Goal: Obtain resource: Download file/media

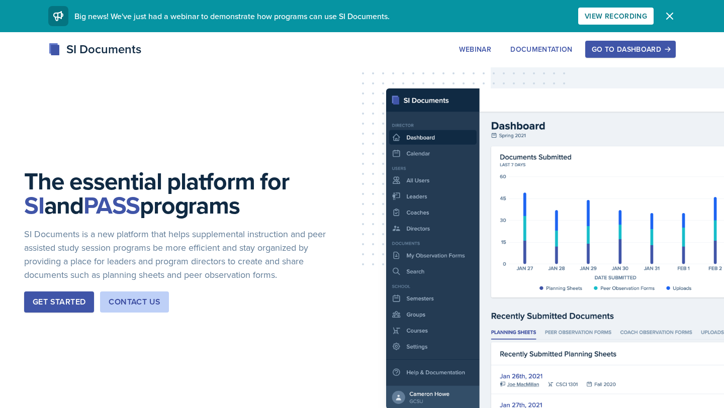
click at [24, 307] on button "Get Started" at bounding box center [59, 301] width 70 height 21
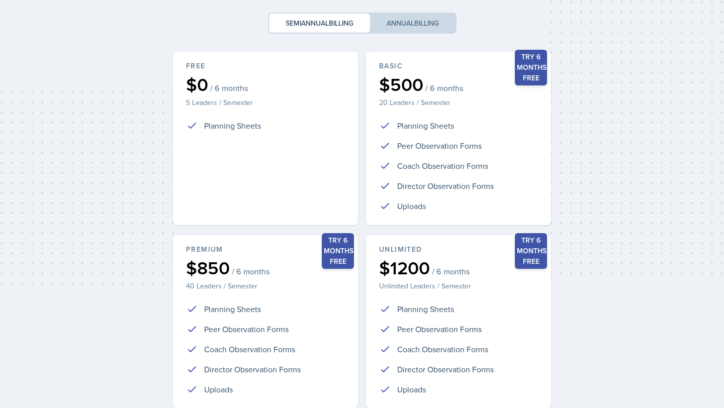
scroll to position [187, 0]
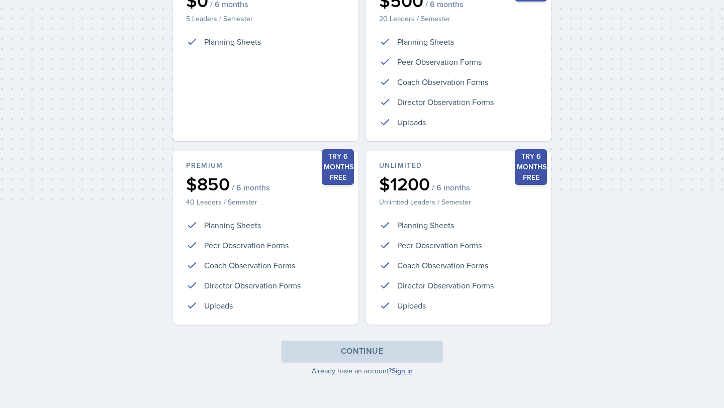
click at [401, 372] on link "Sign in" at bounding box center [401, 371] width 21 height 10
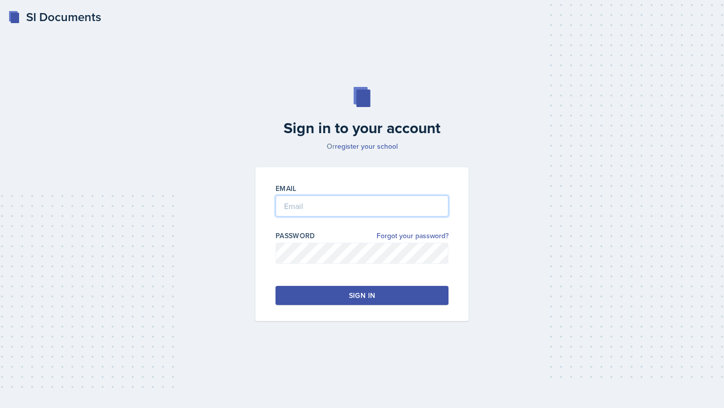
type input "[EMAIL_ADDRESS][DOMAIN_NAME]"
click at [353, 312] on div "Email [EMAIL_ADDRESS][DOMAIN_NAME] Password Forgot your password? Sign in" at bounding box center [361, 244] width 213 height 154
click at [350, 293] on div "Sign in" at bounding box center [362, 295] width 26 height 10
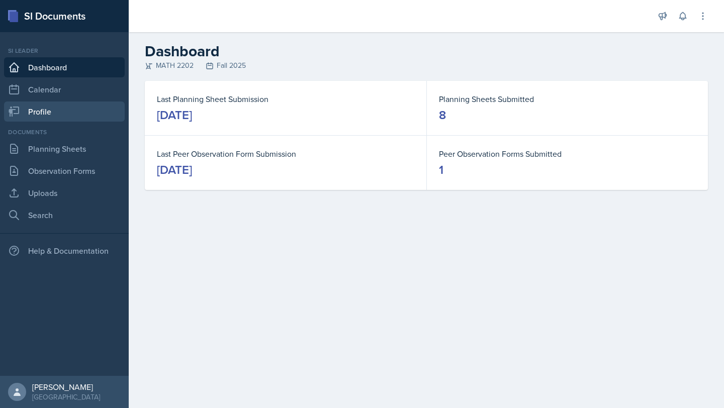
click at [60, 119] on link "Profile" at bounding box center [64, 112] width 121 height 20
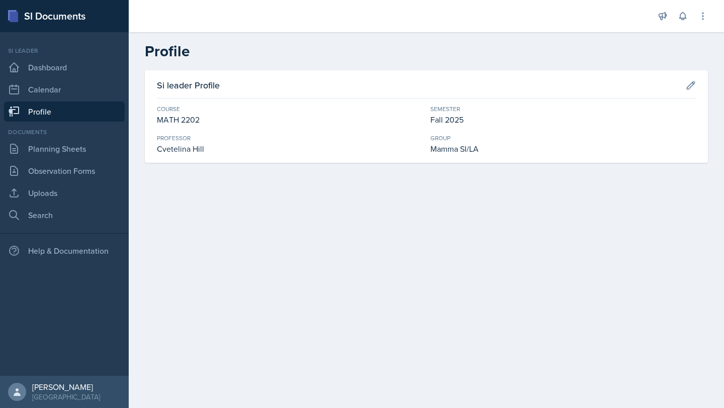
click at [59, 160] on div "Documents Planning Sheets Observation Forms Uploads Search" at bounding box center [64, 176] width 121 height 97
click at [61, 153] on link "Planning Sheets" at bounding box center [64, 149] width 121 height 20
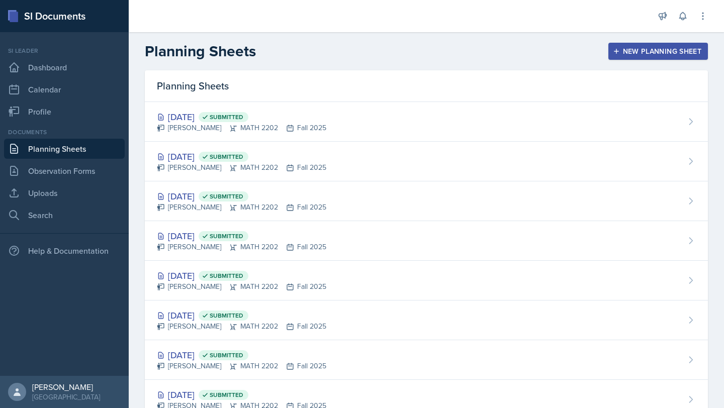
click at [63, 181] on div "Documents Planning Sheets Observation Forms Uploads Search" at bounding box center [64, 176] width 121 height 97
click at [65, 179] on link "Observation Forms" at bounding box center [64, 171] width 121 height 20
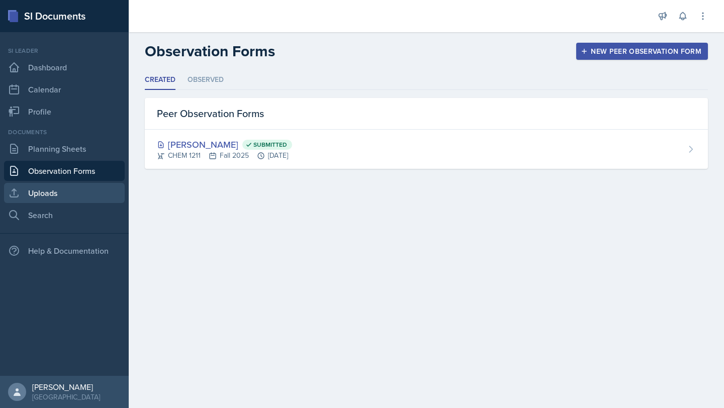
click at [60, 191] on link "Uploads" at bounding box center [64, 193] width 121 height 20
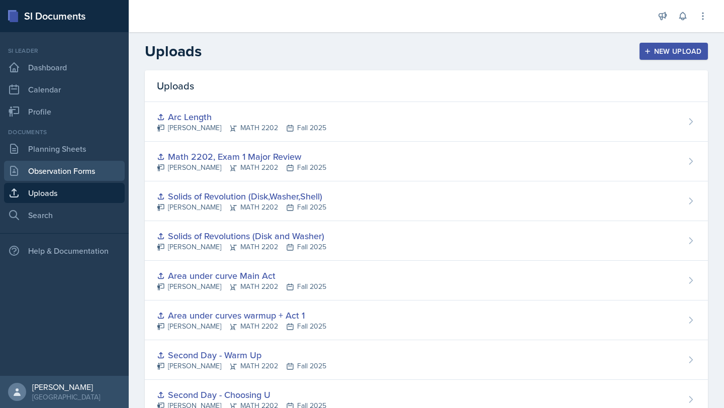
click at [73, 178] on link "Observation Forms" at bounding box center [64, 171] width 121 height 20
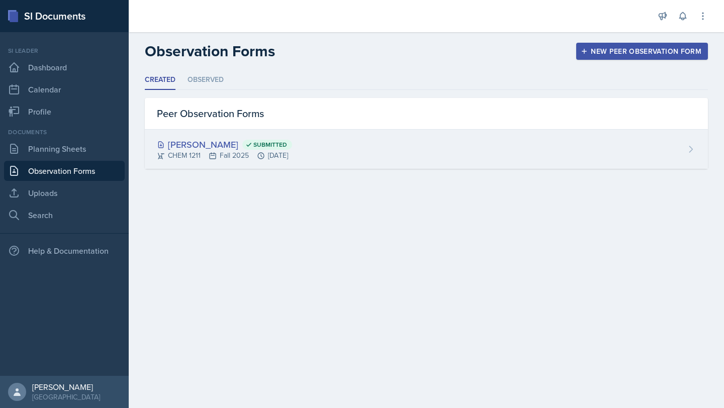
click at [241, 150] on div "[PERSON_NAME] Submitted" at bounding box center [224, 145] width 135 height 14
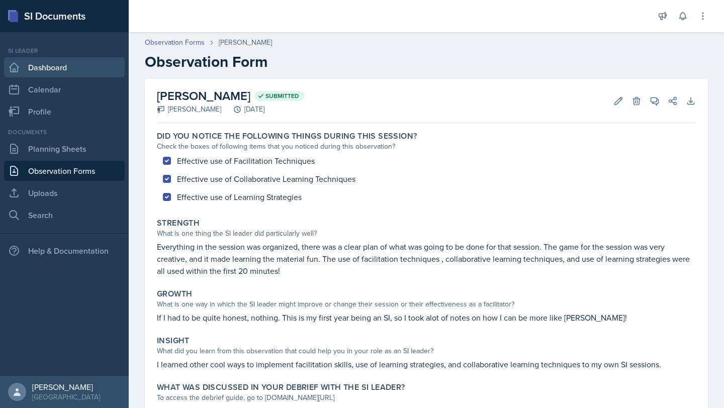
click at [66, 61] on link "Dashboard" at bounding box center [64, 67] width 121 height 20
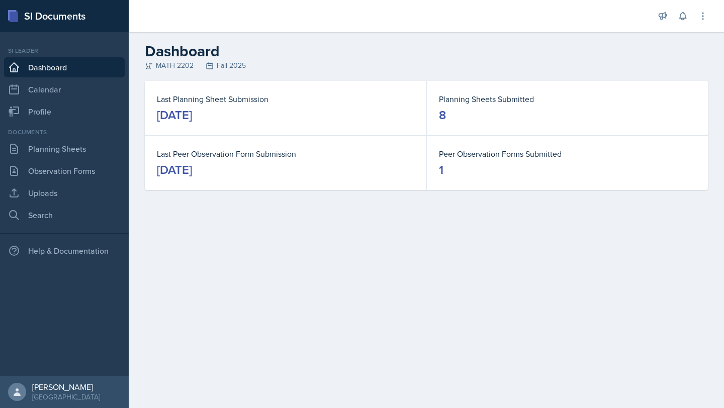
click at [50, 77] on div "Si leader Dashboard Calendar Profile" at bounding box center [64, 83] width 121 height 75
click at [46, 94] on link "Calendar" at bounding box center [64, 89] width 121 height 20
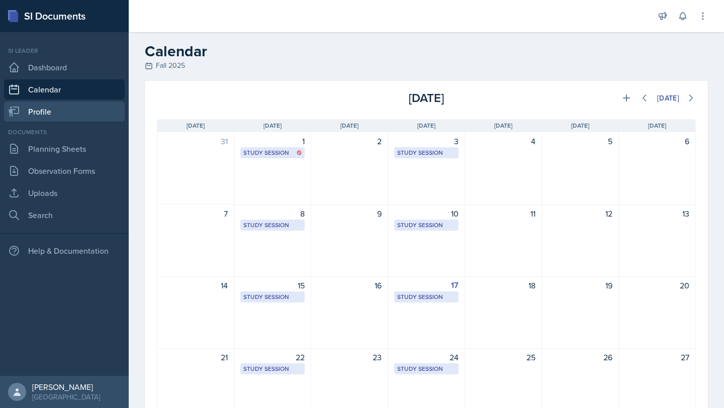
click at [43, 121] on link "Profile" at bounding box center [64, 112] width 121 height 20
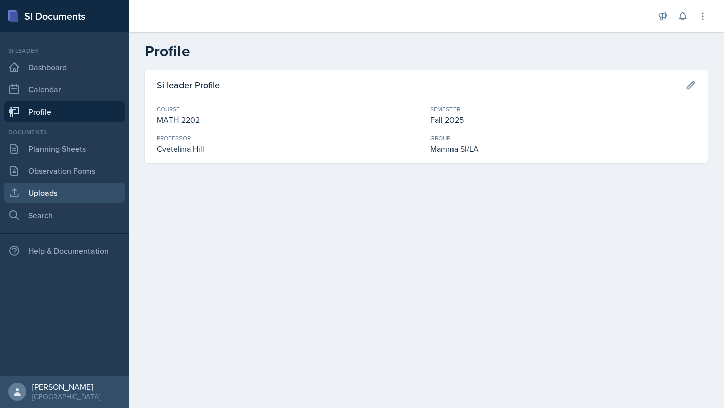
click at [70, 202] on link "Uploads" at bounding box center [64, 193] width 121 height 20
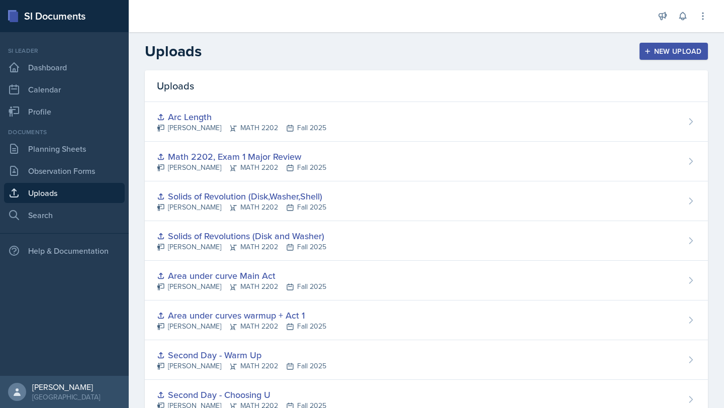
click at [65, 227] on nav "Si leader Dashboard Calendar Profile Documents Planning Sheets Observation Form…" at bounding box center [64, 204] width 129 height 344
click at [66, 218] on link "Search" at bounding box center [64, 215] width 121 height 20
select select "all"
select select "1"
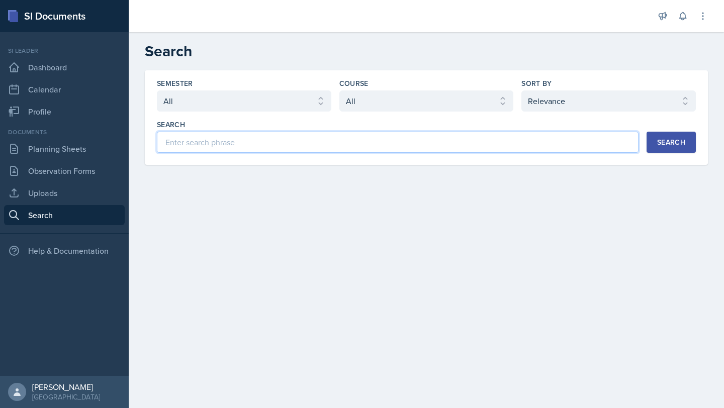
click at [397, 145] on input at bounding box center [397, 142] width 481 height 21
type input "Major Review 1"
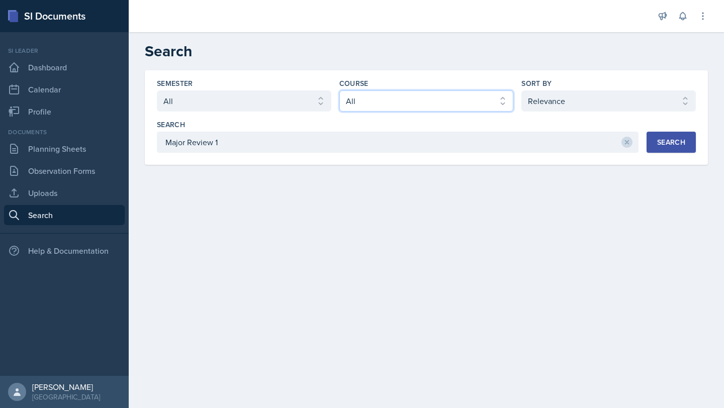
click at [416, 105] on select "Select course All ACCT 2101 ACCT 2102 ACCT 4050 ANTH 1102 ANTH 3301 ARCH 1000 A…" at bounding box center [426, 100] width 174 height 21
select select "888eba85-ce35-425b-8fd7-94794d548725"
click at [339, 90] on select "Select course All ACCT 2101 ACCT 2102 ACCT 4050 ANTH 1102 ANTH 3301 ARCH 1000 A…" at bounding box center [426, 100] width 174 height 21
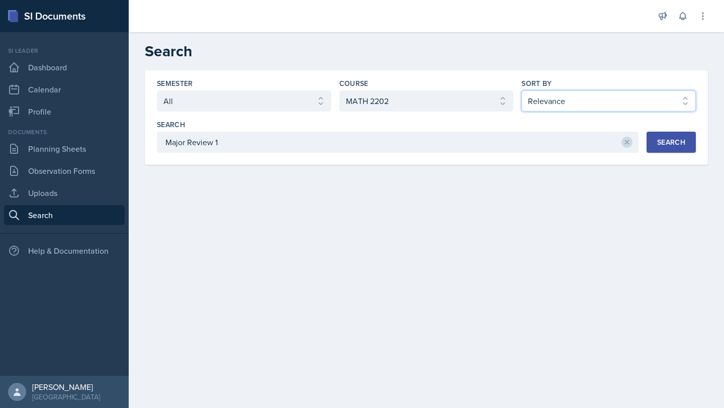
click at [637, 96] on select "Select sort by Relevance Document Date (Asc) Document Date (Desc)" at bounding box center [608, 100] width 174 height 21
click at [521, 90] on select "Select sort by Relevance Document Date (Asc) Document Date (Desc)" at bounding box center [608, 100] width 174 height 21
click at [664, 134] on button "Search" at bounding box center [670, 142] width 49 height 21
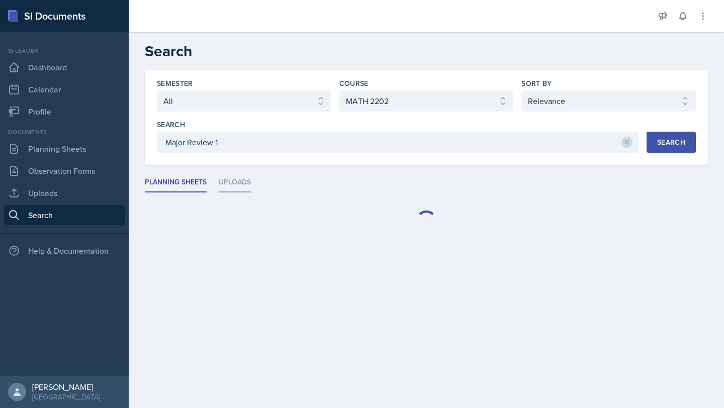
click at [230, 182] on li "Uploads" at bounding box center [235, 183] width 32 height 20
click at [182, 188] on li "Planning Sheets" at bounding box center [176, 183] width 62 height 20
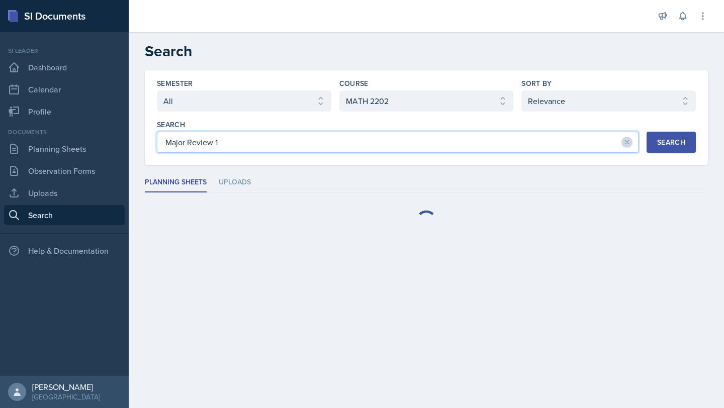
click at [249, 151] on input "Major Review 1" at bounding box center [397, 142] width 481 height 21
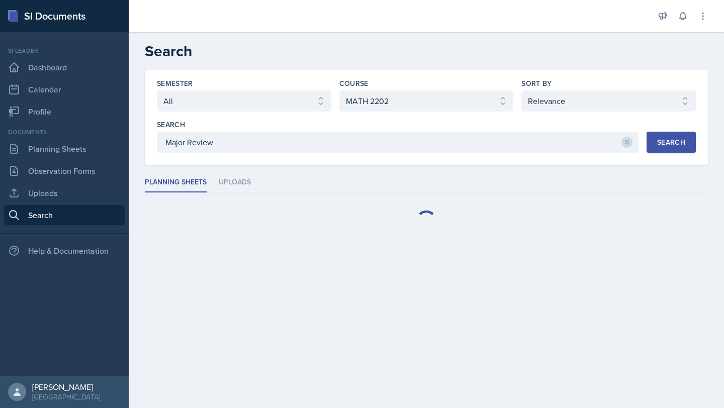
click at [507, 233] on div at bounding box center [426, 220] width 563 height 40
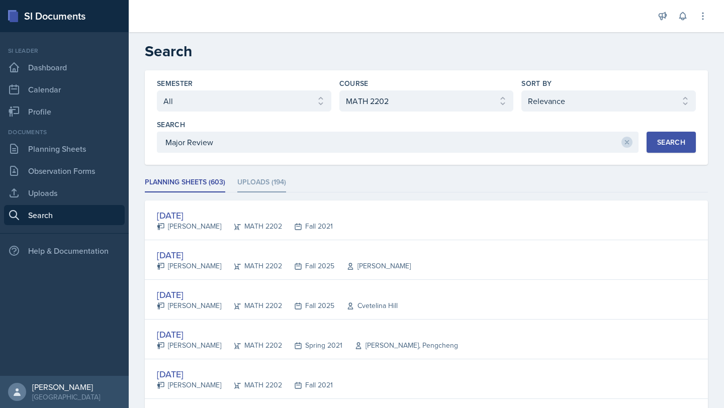
click at [271, 187] on li "Uploads (194)" at bounding box center [261, 183] width 49 height 20
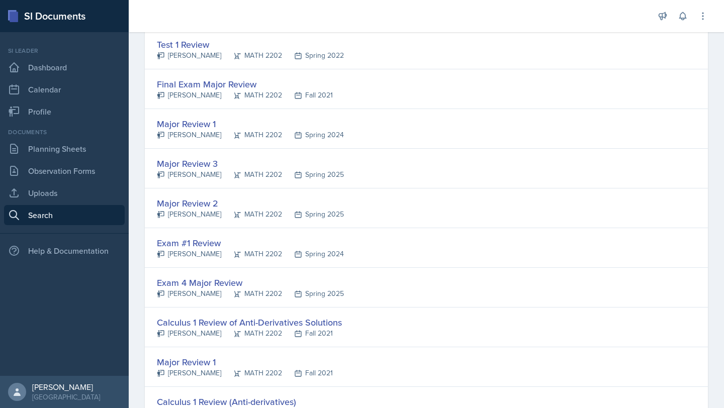
scroll to position [443, 0]
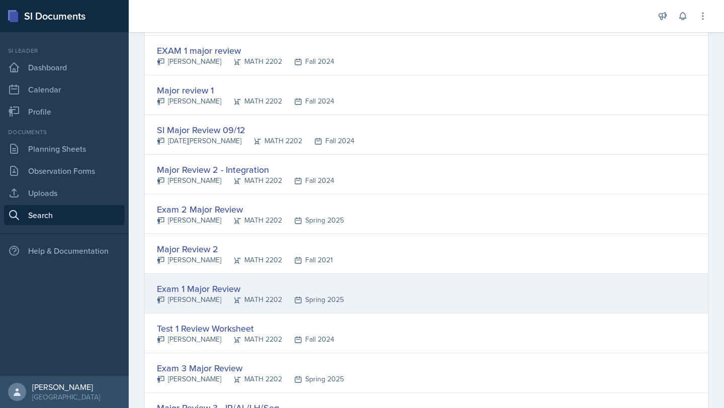
click at [233, 299] on icon at bounding box center [237, 300] width 8 height 8
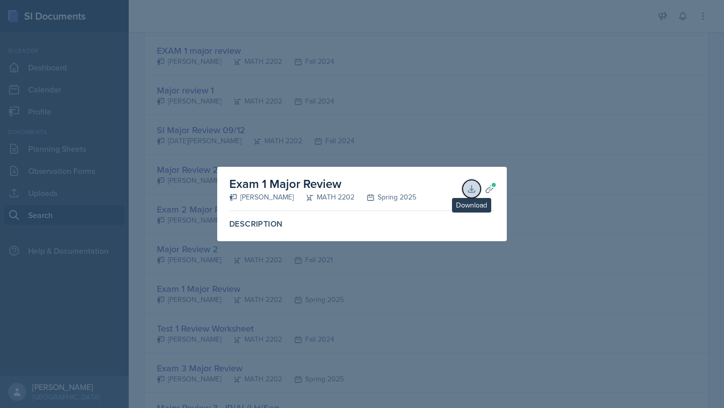
click at [474, 188] on icon at bounding box center [471, 189] width 10 height 10
click at [492, 192] on icon at bounding box center [489, 189] width 10 height 10
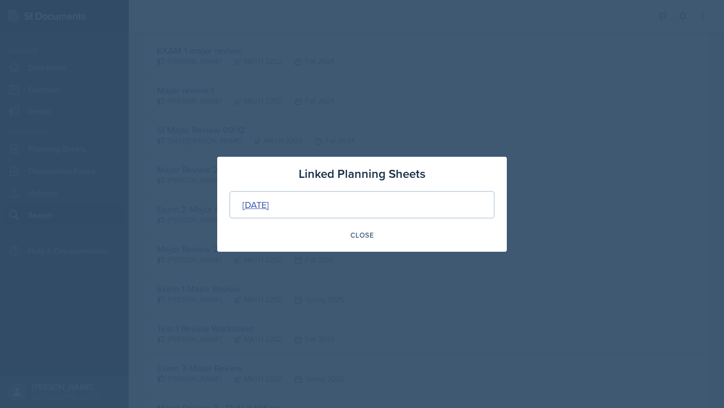
click at [269, 202] on div "[DATE]" at bounding box center [255, 205] width 27 height 14
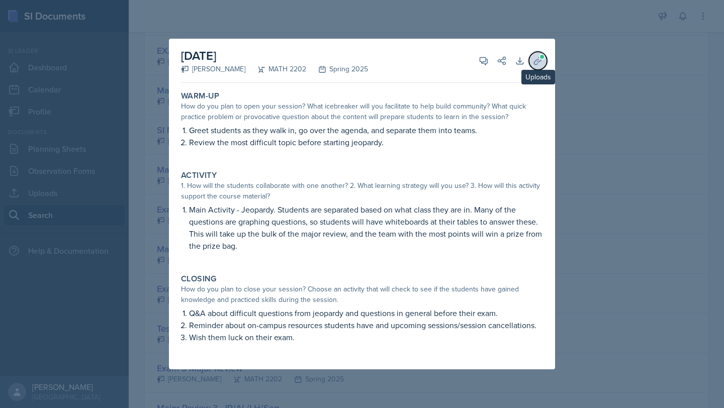
click at [539, 63] on icon at bounding box center [538, 61] width 10 height 10
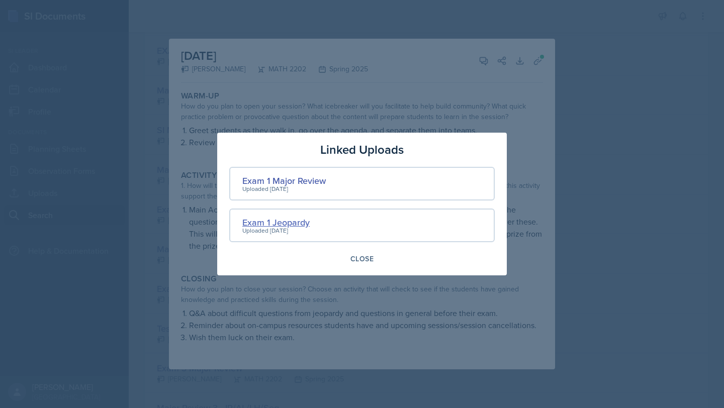
click at [277, 218] on div "Exam 1 Jeopardy" at bounding box center [275, 223] width 67 height 14
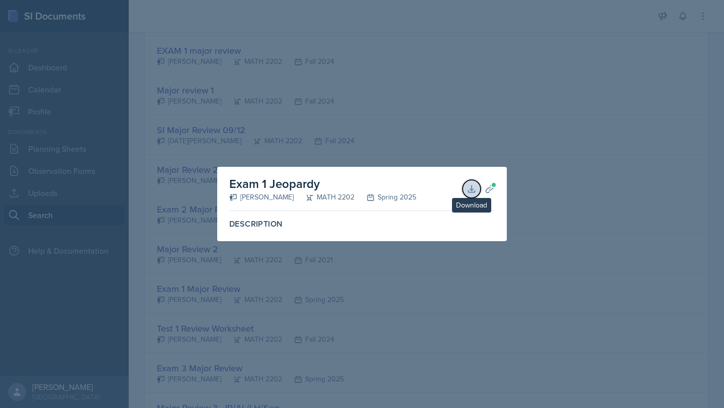
click at [470, 188] on icon at bounding box center [471, 189] width 10 height 10
click at [471, 192] on icon at bounding box center [471, 188] width 7 height 7
click at [482, 185] on button "Planning Sheets" at bounding box center [489, 189] width 18 height 18
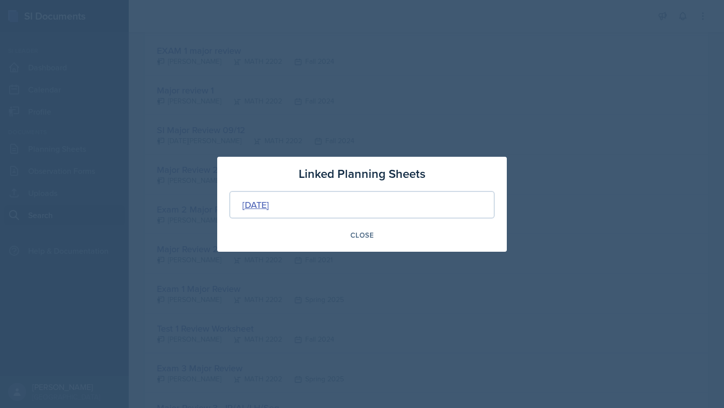
click at [269, 206] on div "[DATE]" at bounding box center [255, 205] width 27 height 14
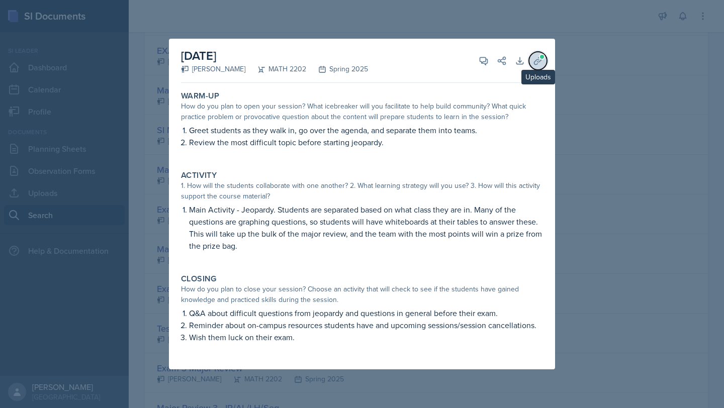
click at [534, 61] on icon at bounding box center [538, 61] width 8 height 8
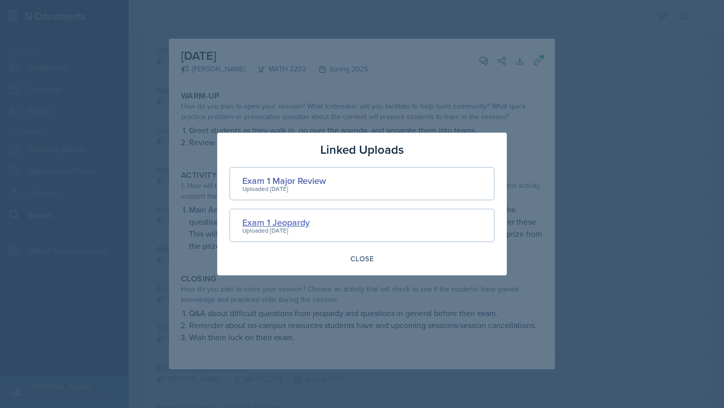
click at [291, 223] on div "Exam 1 Jeopardy" at bounding box center [275, 223] width 67 height 14
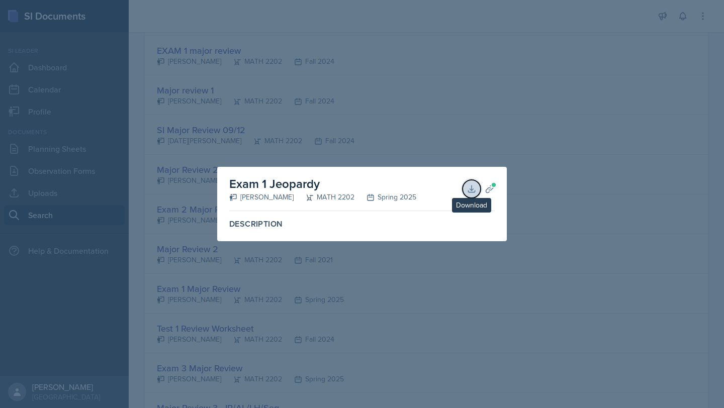
click at [469, 191] on icon at bounding box center [471, 189] width 10 height 10
click at [375, 96] on div at bounding box center [362, 204] width 724 height 408
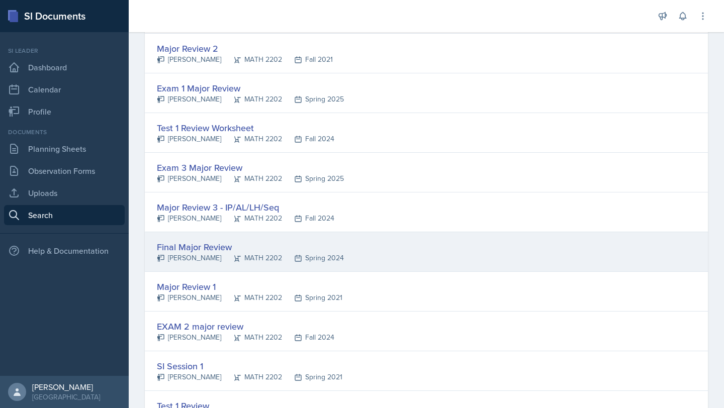
scroll to position [643, 0]
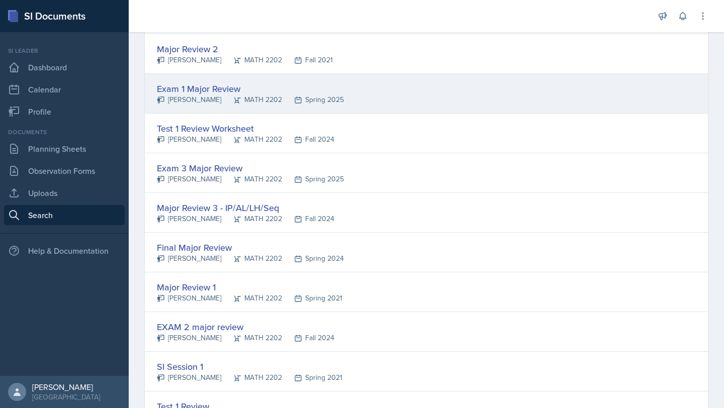
click at [271, 84] on div "Exam 1 Major Review" at bounding box center [250, 89] width 187 height 14
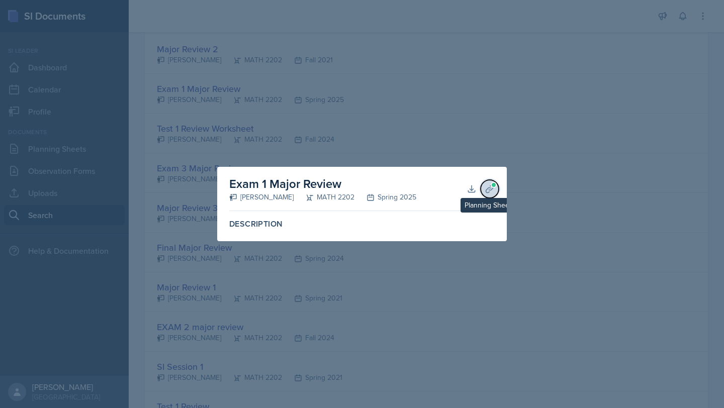
click at [487, 195] on button "Planning Sheets" at bounding box center [489, 189] width 18 height 18
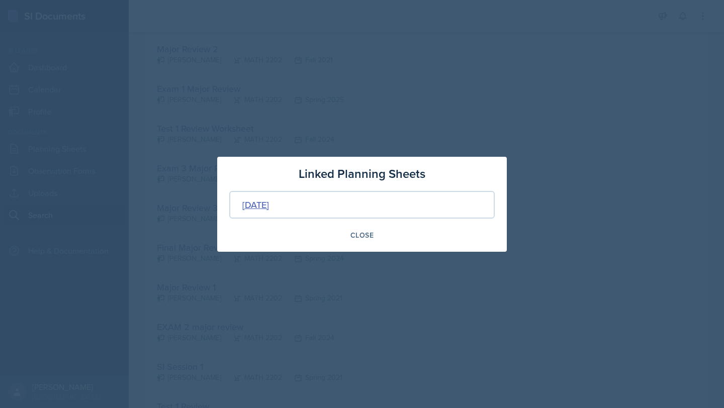
click at [264, 200] on div "[DATE]" at bounding box center [255, 205] width 27 height 14
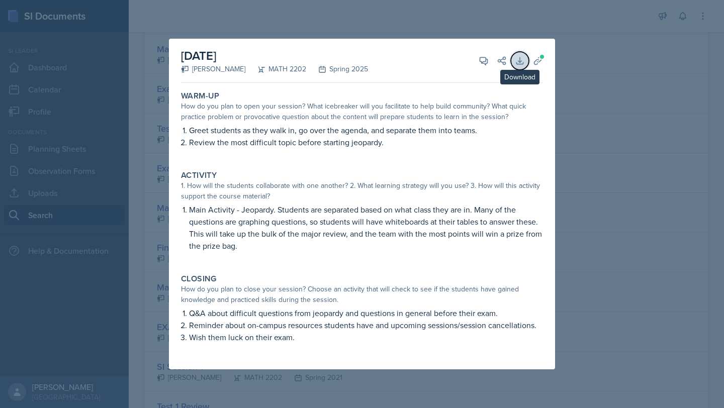
click at [518, 61] on icon at bounding box center [519, 60] width 7 height 7
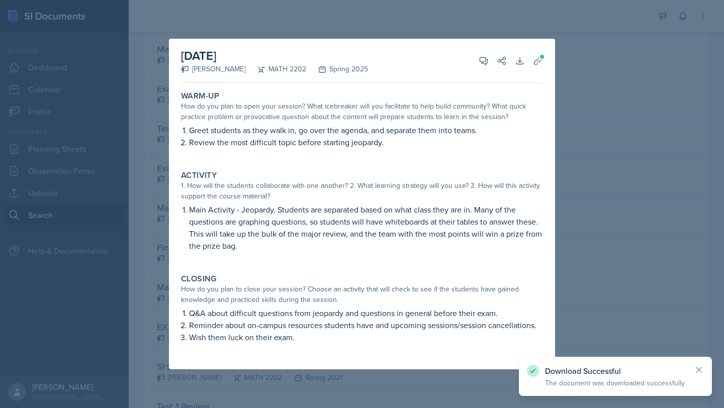
click at [548, 55] on div "[DATE] [PERSON_NAME] MATH 2202 Spring 2025 View Comments Comments Send Share Do…" at bounding box center [362, 204] width 386 height 331
click at [540, 59] on span at bounding box center [542, 57] width 6 height 6
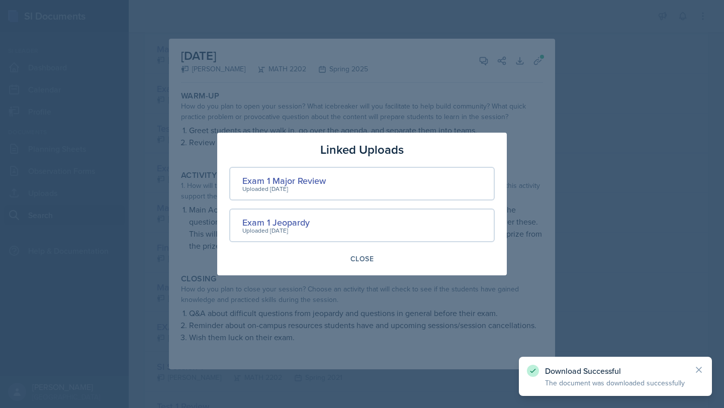
click at [302, 187] on div "Uploaded [DATE]" at bounding box center [283, 188] width 83 height 9
click at [300, 182] on div "Exam 1 Major Review" at bounding box center [283, 181] width 83 height 14
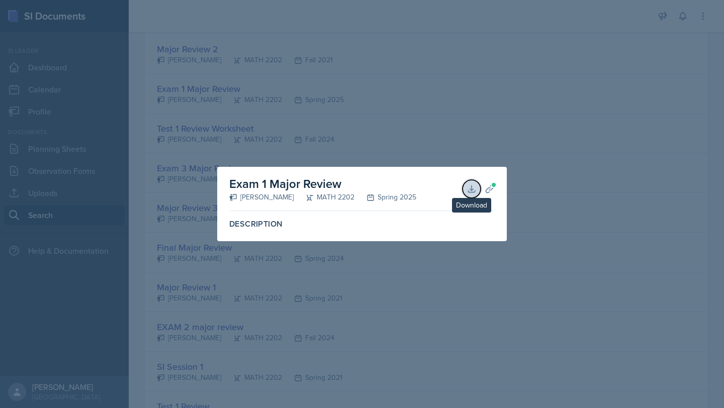
click at [466, 188] on button "Download" at bounding box center [471, 189] width 18 height 18
click at [593, 75] on div at bounding box center [362, 204] width 724 height 408
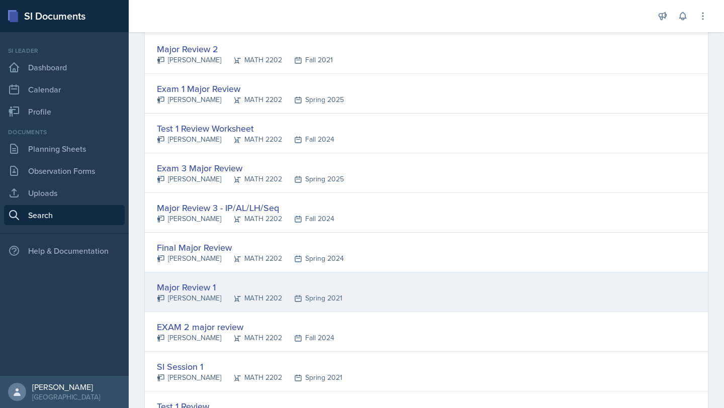
click at [228, 293] on div "MATH 2202" at bounding box center [251, 298] width 61 height 11
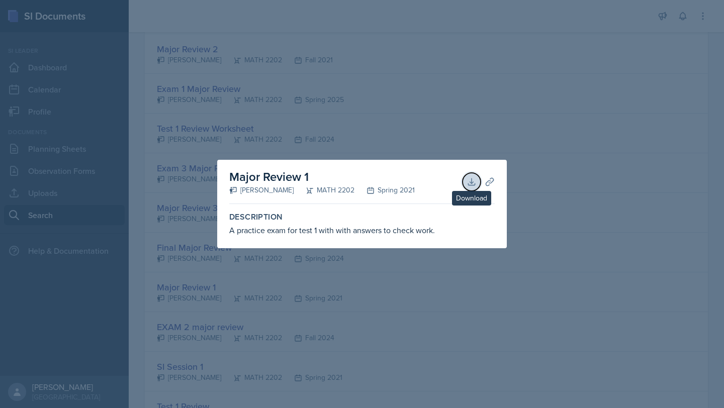
click at [466, 184] on icon at bounding box center [471, 182] width 10 height 10
click at [323, 87] on div at bounding box center [362, 204] width 724 height 408
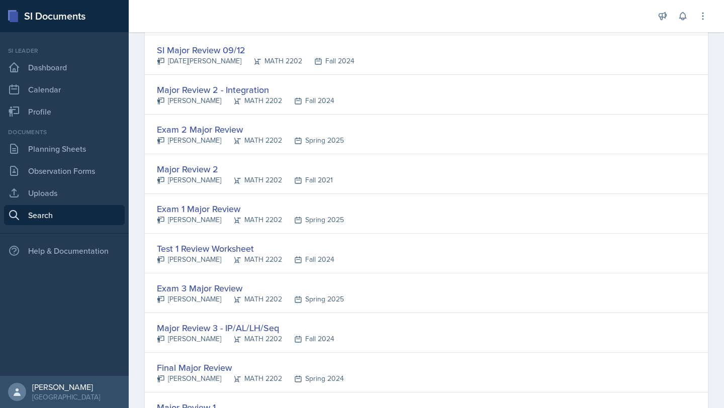
scroll to position [204, 0]
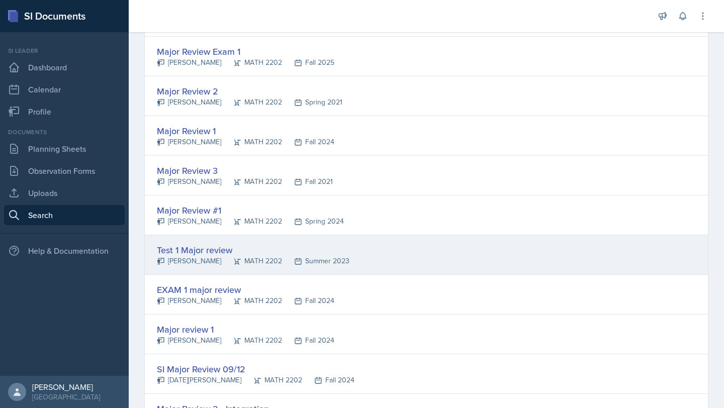
click at [229, 255] on div "Test 1 Major review" at bounding box center [253, 250] width 192 height 14
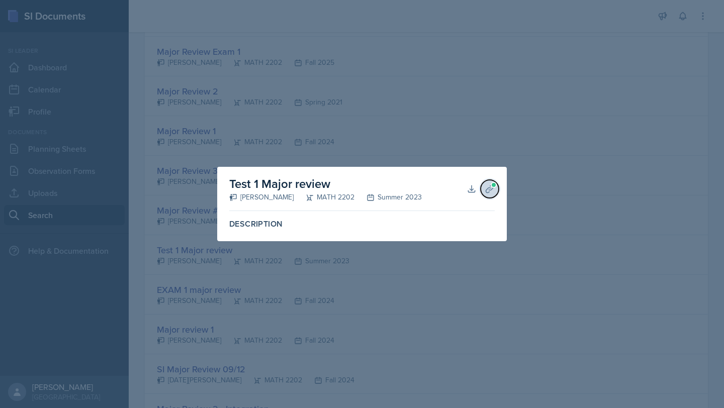
click at [494, 188] on button "Planning Sheets" at bounding box center [489, 189] width 18 height 18
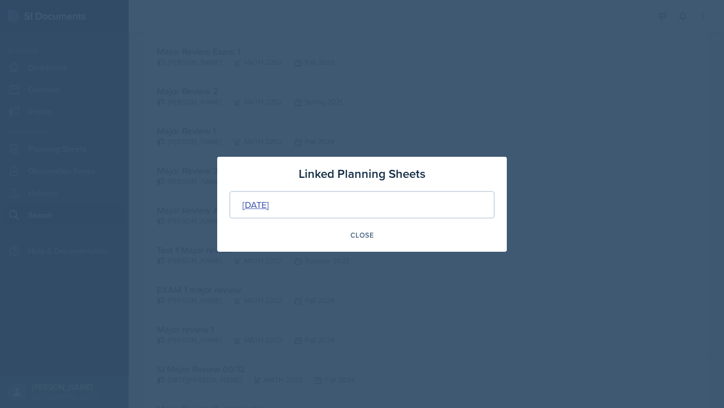
click at [269, 208] on div "[DATE]" at bounding box center [255, 205] width 27 height 14
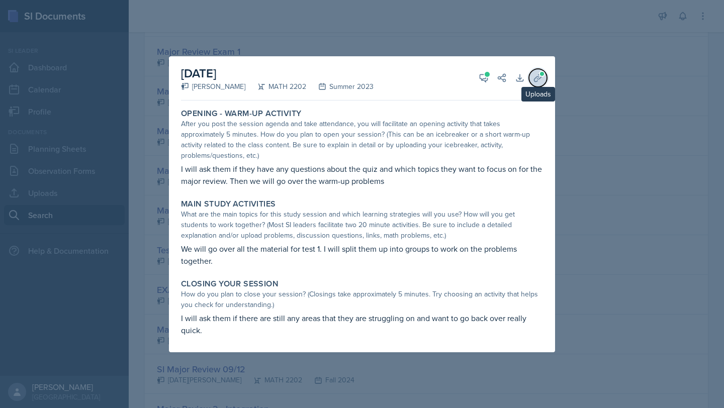
click at [538, 81] on icon at bounding box center [538, 78] width 10 height 10
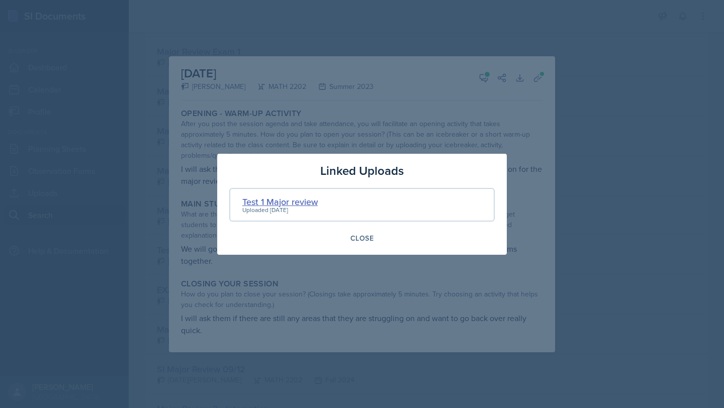
click at [301, 198] on div "Test 1 Major review" at bounding box center [279, 202] width 75 height 14
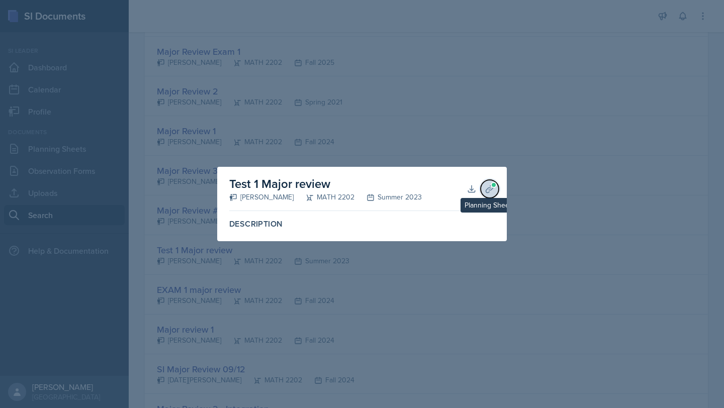
click at [488, 184] on icon at bounding box center [489, 189] width 10 height 10
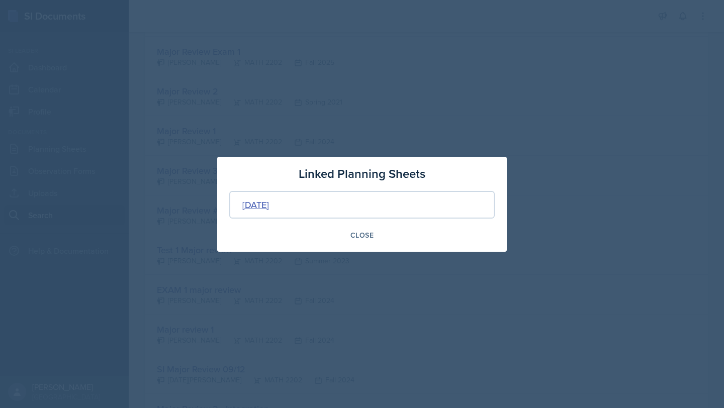
click at [269, 207] on div "[DATE]" at bounding box center [255, 205] width 27 height 14
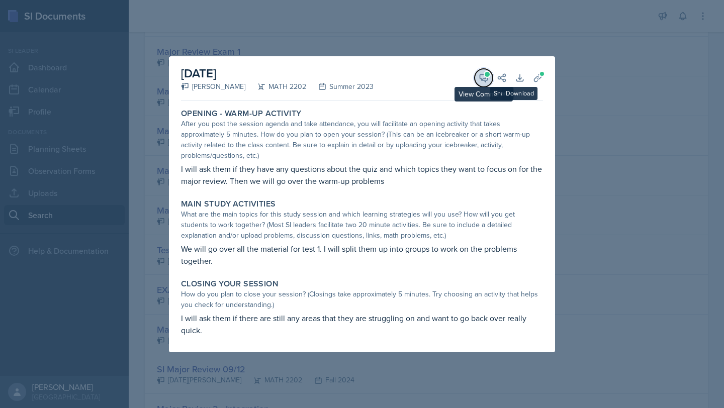
click at [474, 82] on button "View Comments" at bounding box center [483, 78] width 18 height 18
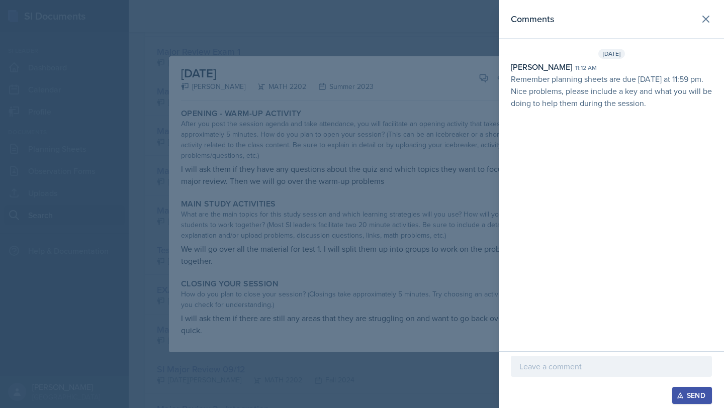
click at [468, 132] on div at bounding box center [362, 204] width 724 height 408
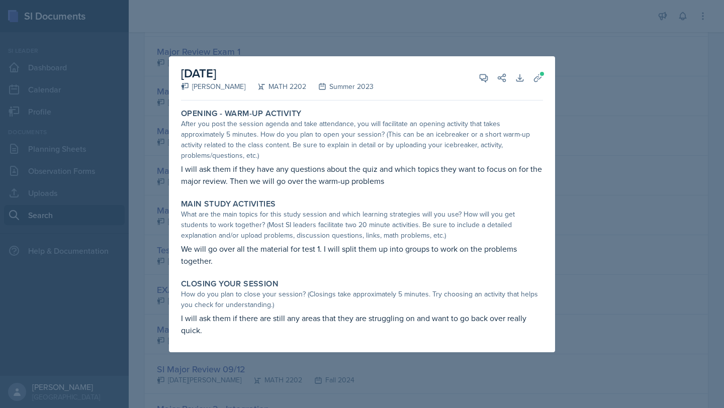
click at [599, 29] on div at bounding box center [362, 204] width 724 height 408
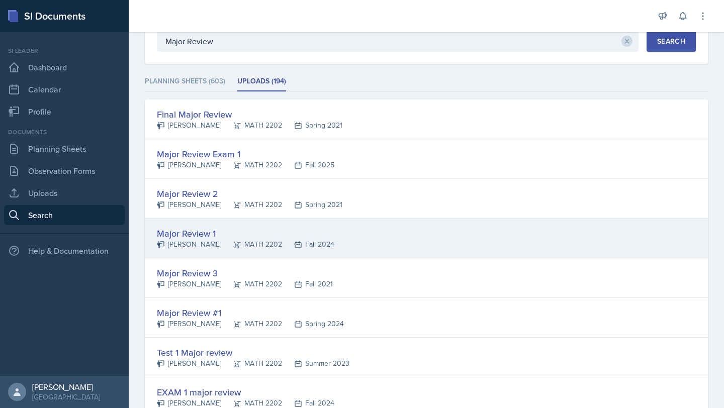
scroll to position [100, 0]
click at [232, 248] on div "MATH 2202" at bounding box center [251, 245] width 61 height 11
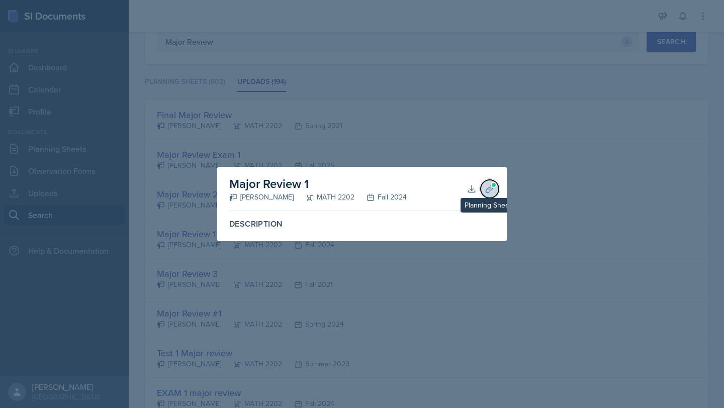
click at [489, 187] on icon at bounding box center [489, 189] width 10 height 10
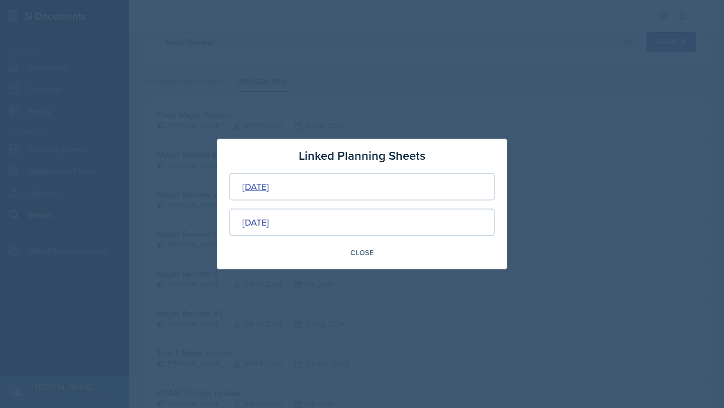
click at [269, 185] on div "[DATE]" at bounding box center [255, 187] width 27 height 14
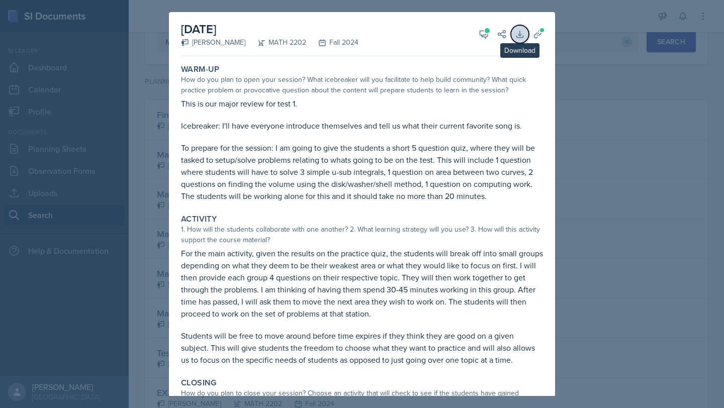
click at [528, 36] on button "Download" at bounding box center [520, 34] width 18 height 18
click at [578, 125] on div at bounding box center [362, 204] width 724 height 408
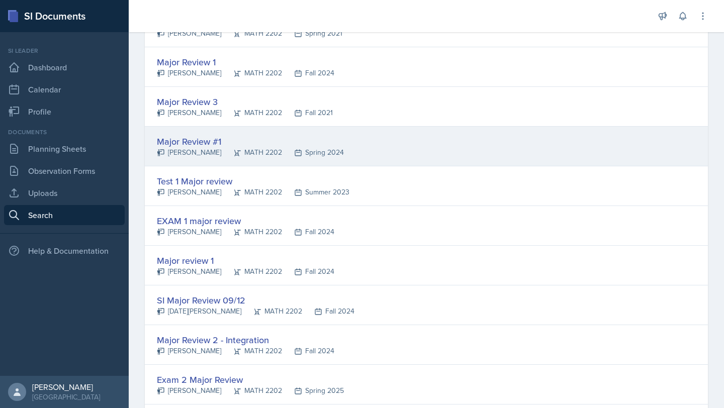
scroll to position [0, 0]
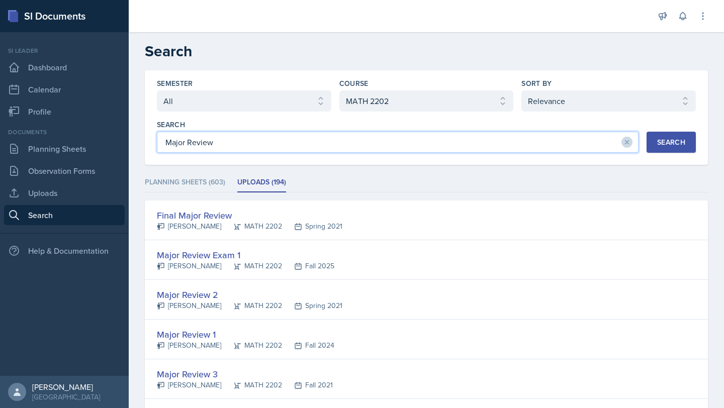
click at [268, 148] on input "Major Review" at bounding box center [397, 142] width 481 height 21
type input "Major Review Jeapordy"
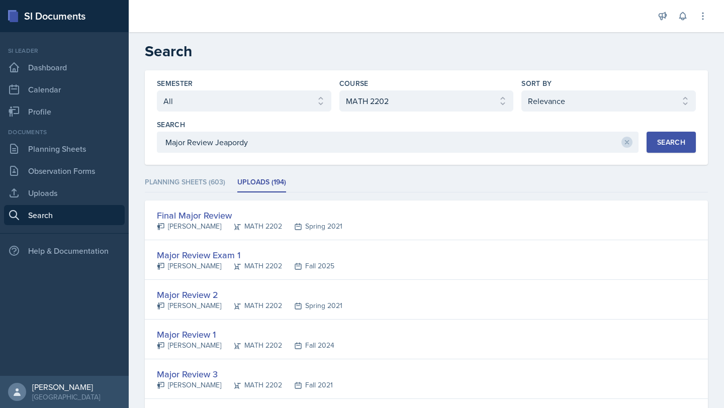
click at [679, 141] on div "Search" at bounding box center [671, 142] width 28 height 8
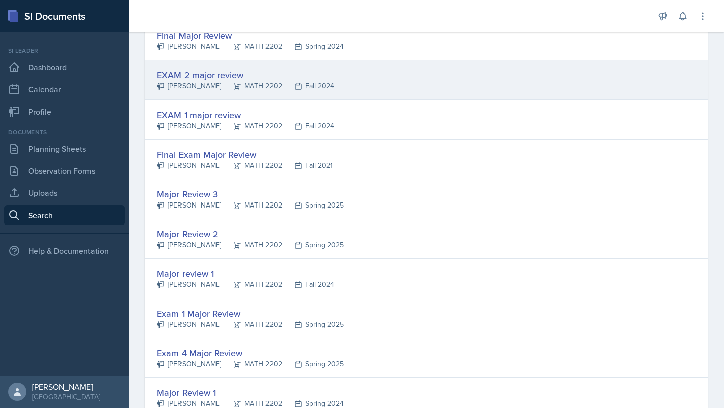
scroll to position [700, 0]
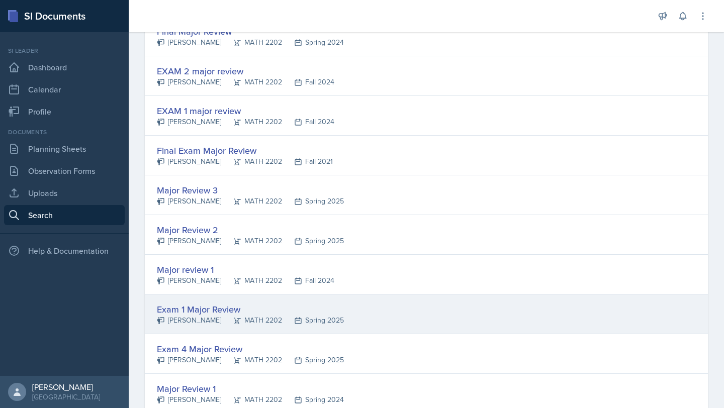
click at [255, 309] on div "Exam 1 Major Review" at bounding box center [250, 309] width 187 height 14
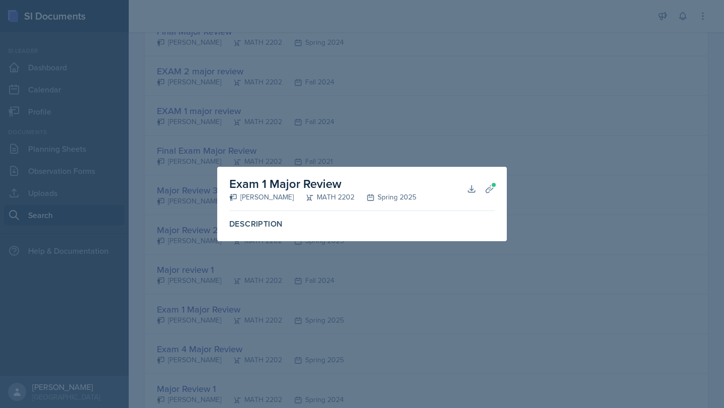
click at [267, 348] on div at bounding box center [362, 204] width 724 height 408
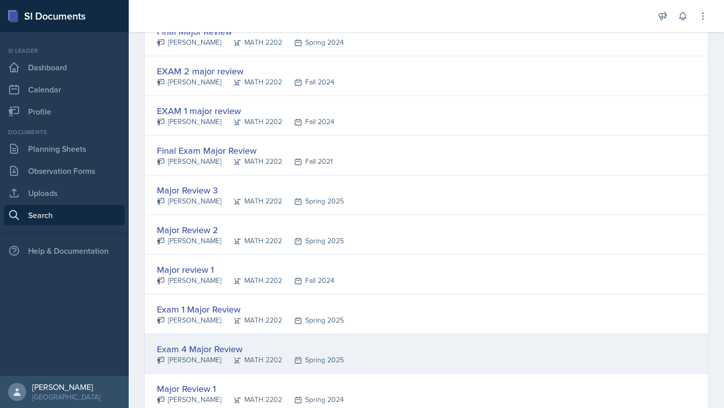
click at [242, 354] on div "Exam 4 Major Review" at bounding box center [250, 349] width 187 height 14
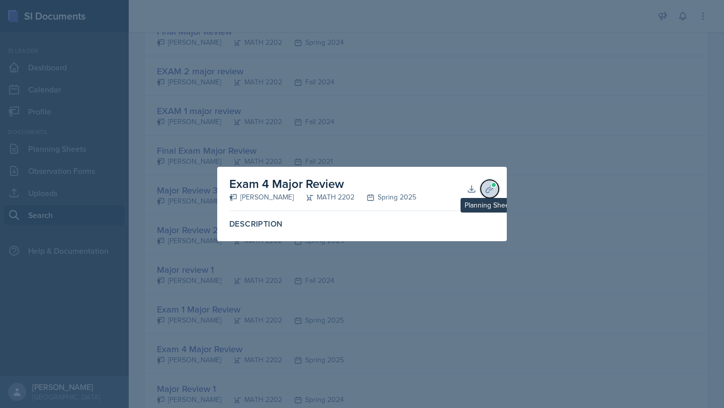
click at [490, 196] on button "Planning Sheets" at bounding box center [489, 189] width 18 height 18
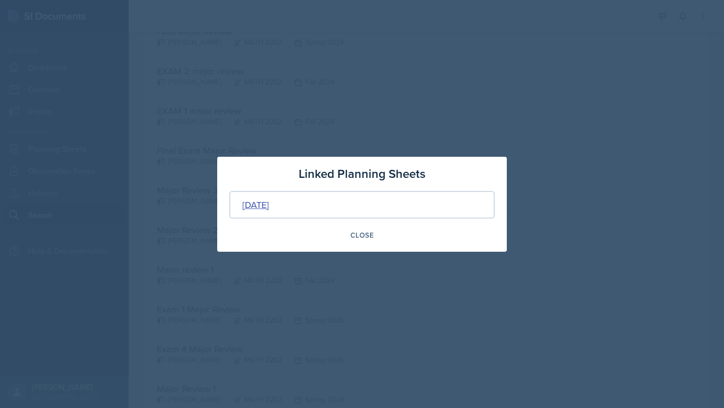
click at [269, 198] on div "[DATE]" at bounding box center [255, 205] width 27 height 14
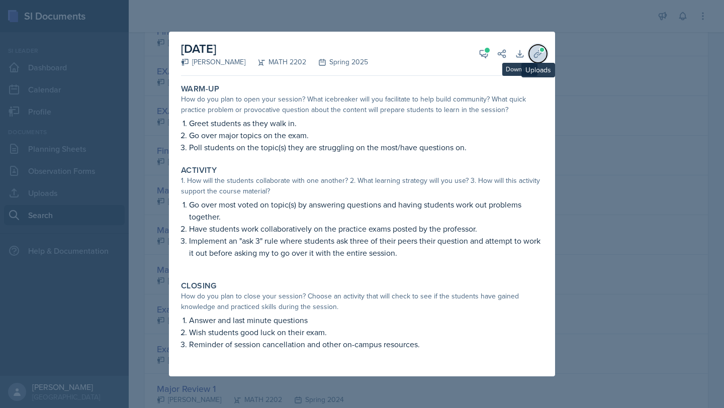
click at [537, 54] on icon at bounding box center [538, 54] width 10 height 10
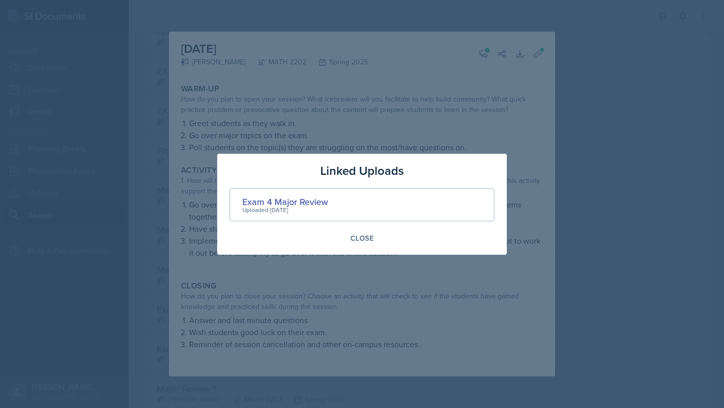
click at [308, 207] on div "Uploaded [DATE]" at bounding box center [284, 210] width 85 height 9
click at [298, 201] on div "Exam 4 Major Review" at bounding box center [284, 202] width 85 height 14
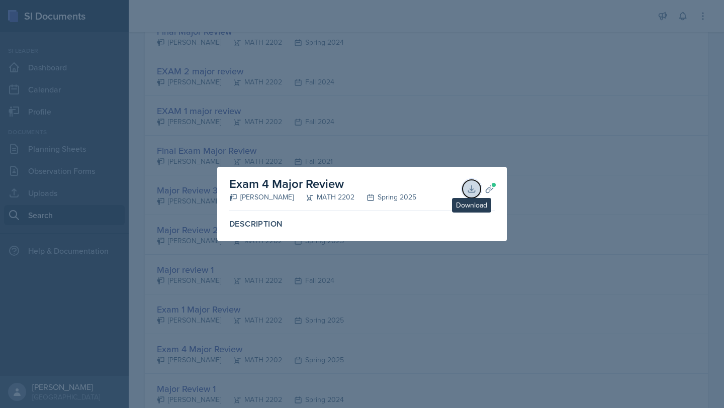
click at [470, 185] on icon at bounding box center [471, 189] width 10 height 10
click at [500, 96] on div at bounding box center [362, 204] width 724 height 408
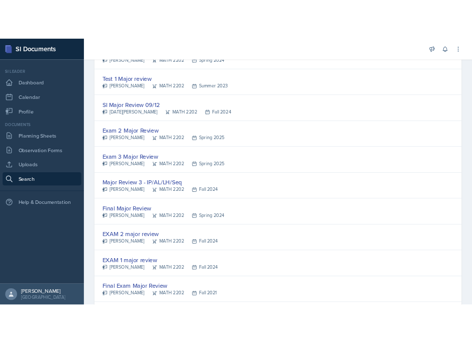
scroll to position [375, 0]
